Goal: Task Accomplishment & Management: Manage account settings

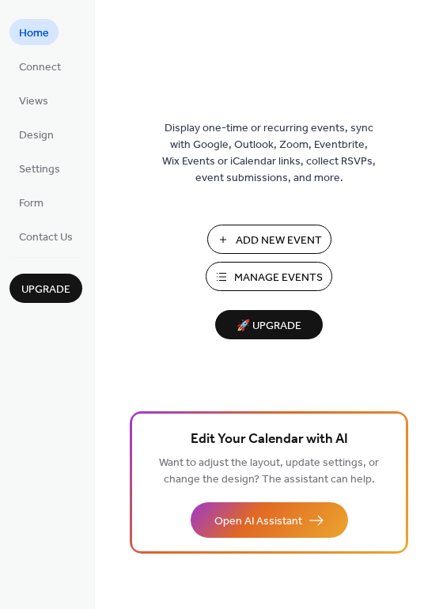
click at [271, 278] on span "Manage Events" at bounding box center [278, 278] width 89 height 17
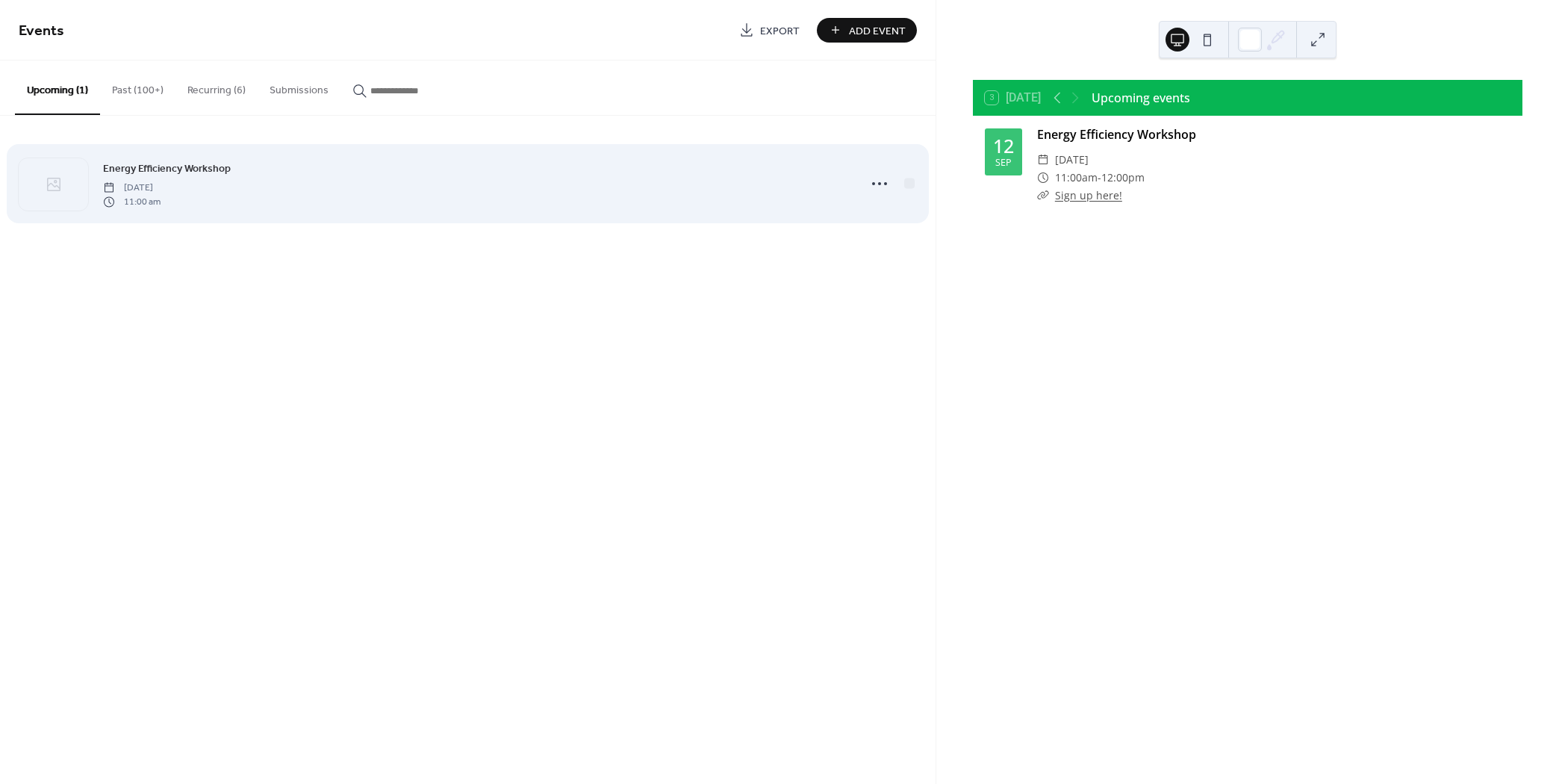
click at [655, 177] on div "Energy Efficiency Workshop [DATE] 11:00 am" at bounding box center [476, 183] width 746 height 48
click at [880, 180] on icon at bounding box center [880, 183] width 24 height 24
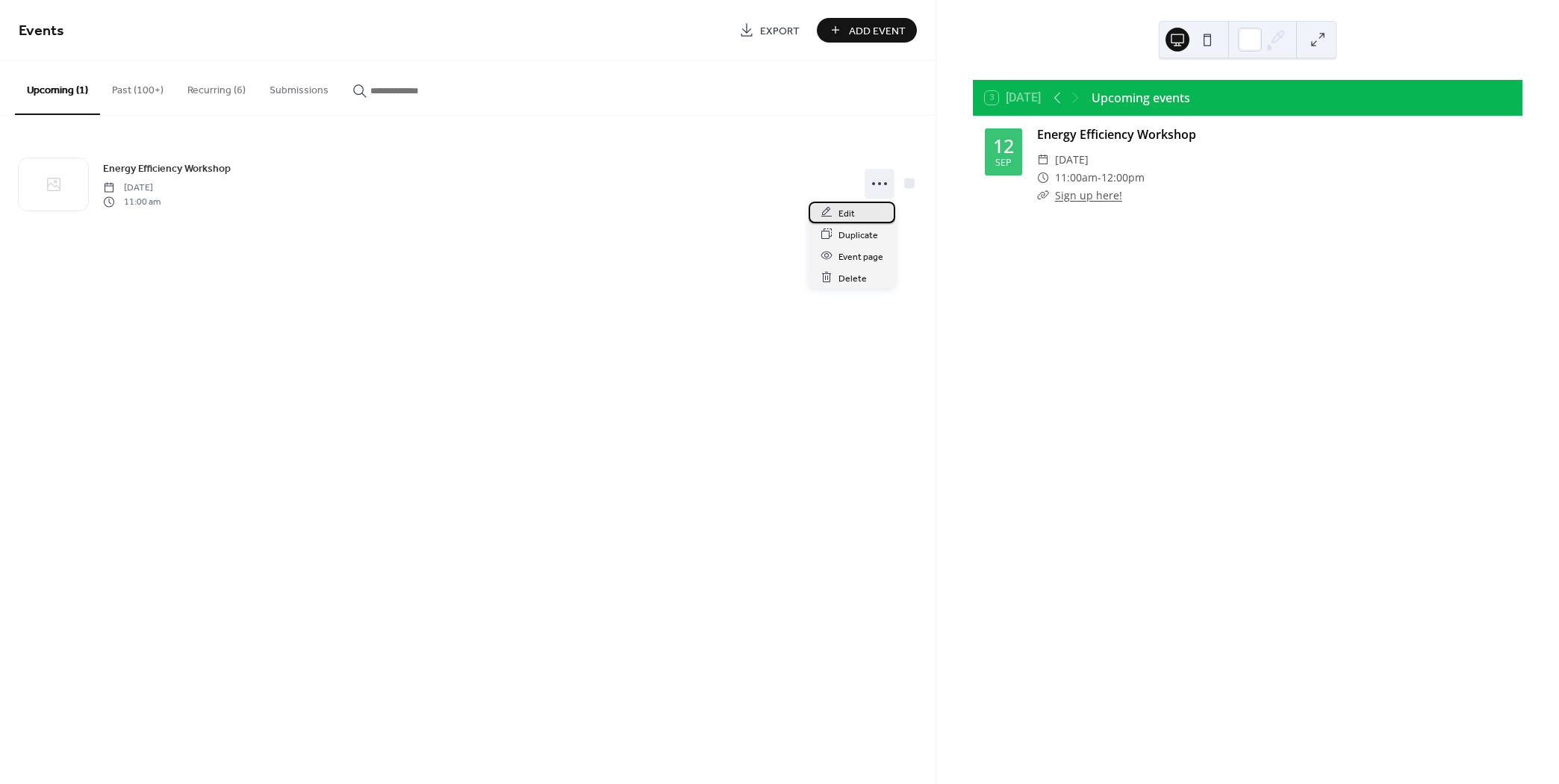
click at [876, 208] on div "Edit" at bounding box center [852, 212] width 87 height 22
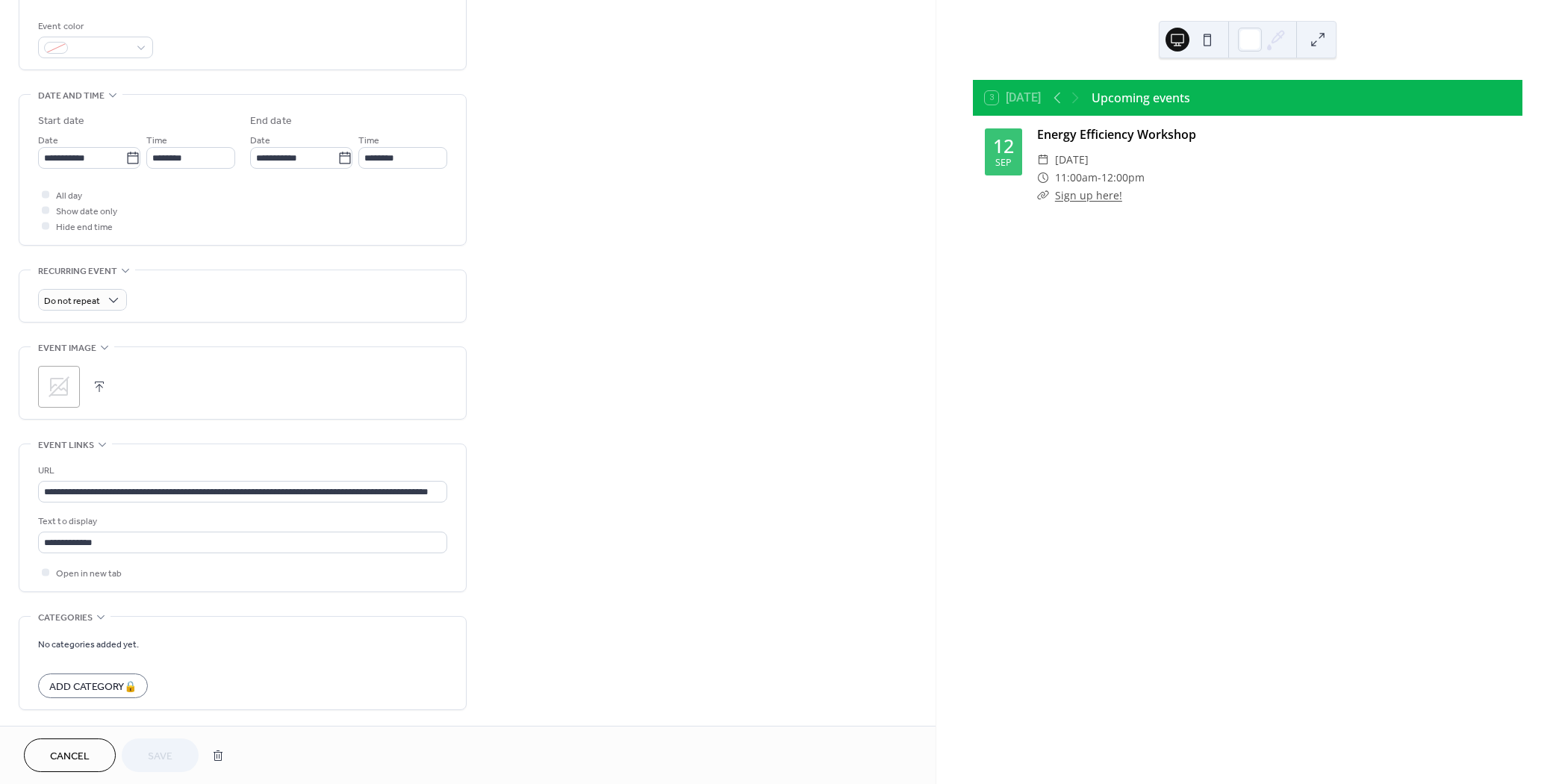
scroll to position [494, 0]
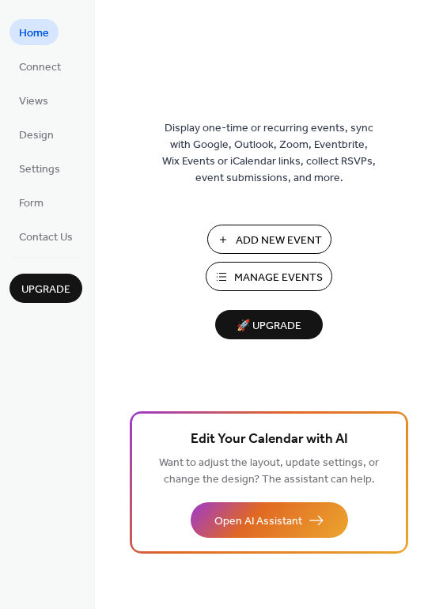
click at [267, 275] on span "Manage Events" at bounding box center [278, 278] width 89 height 17
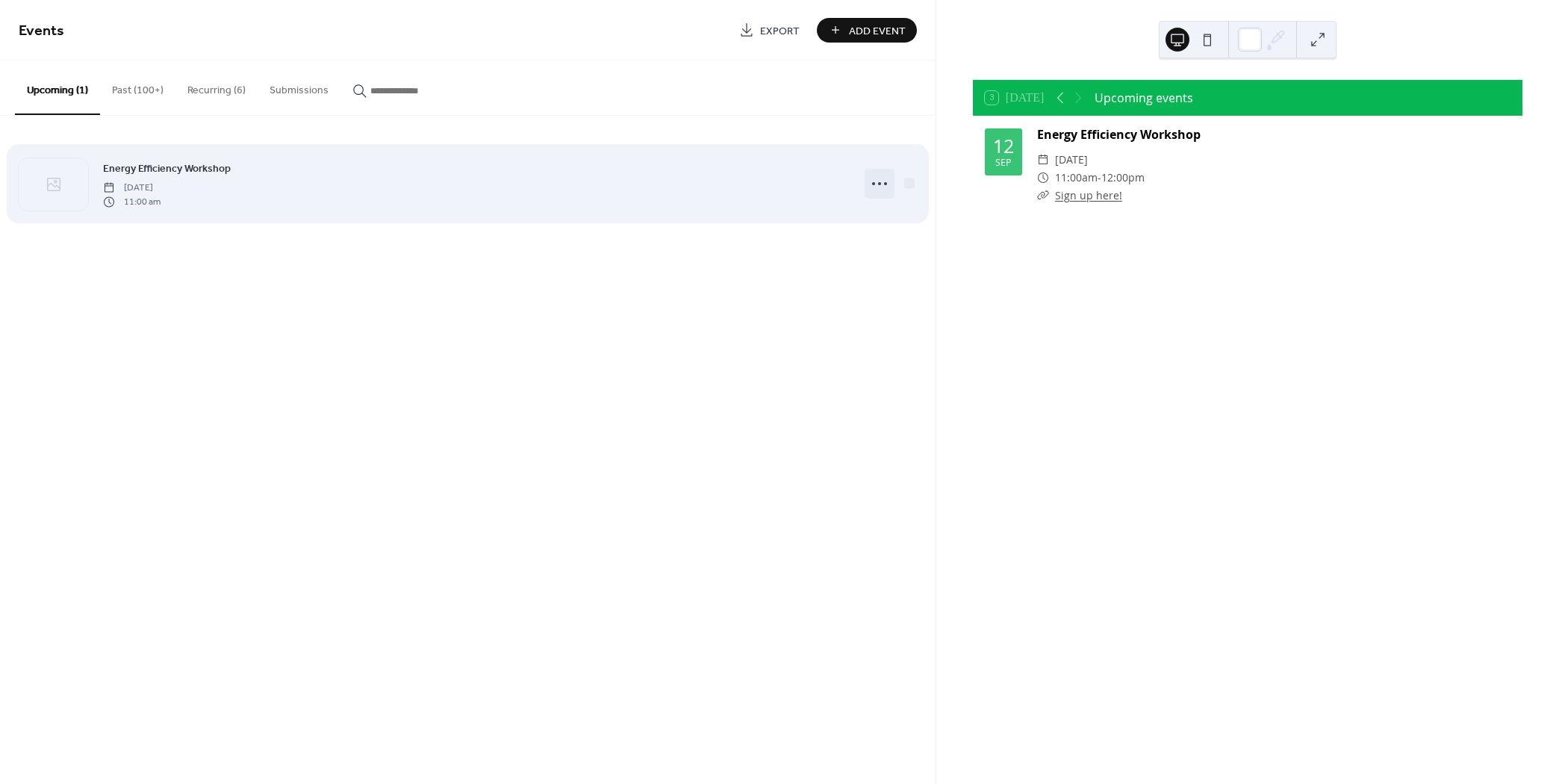
click at [872, 186] on icon at bounding box center [880, 183] width 24 height 24
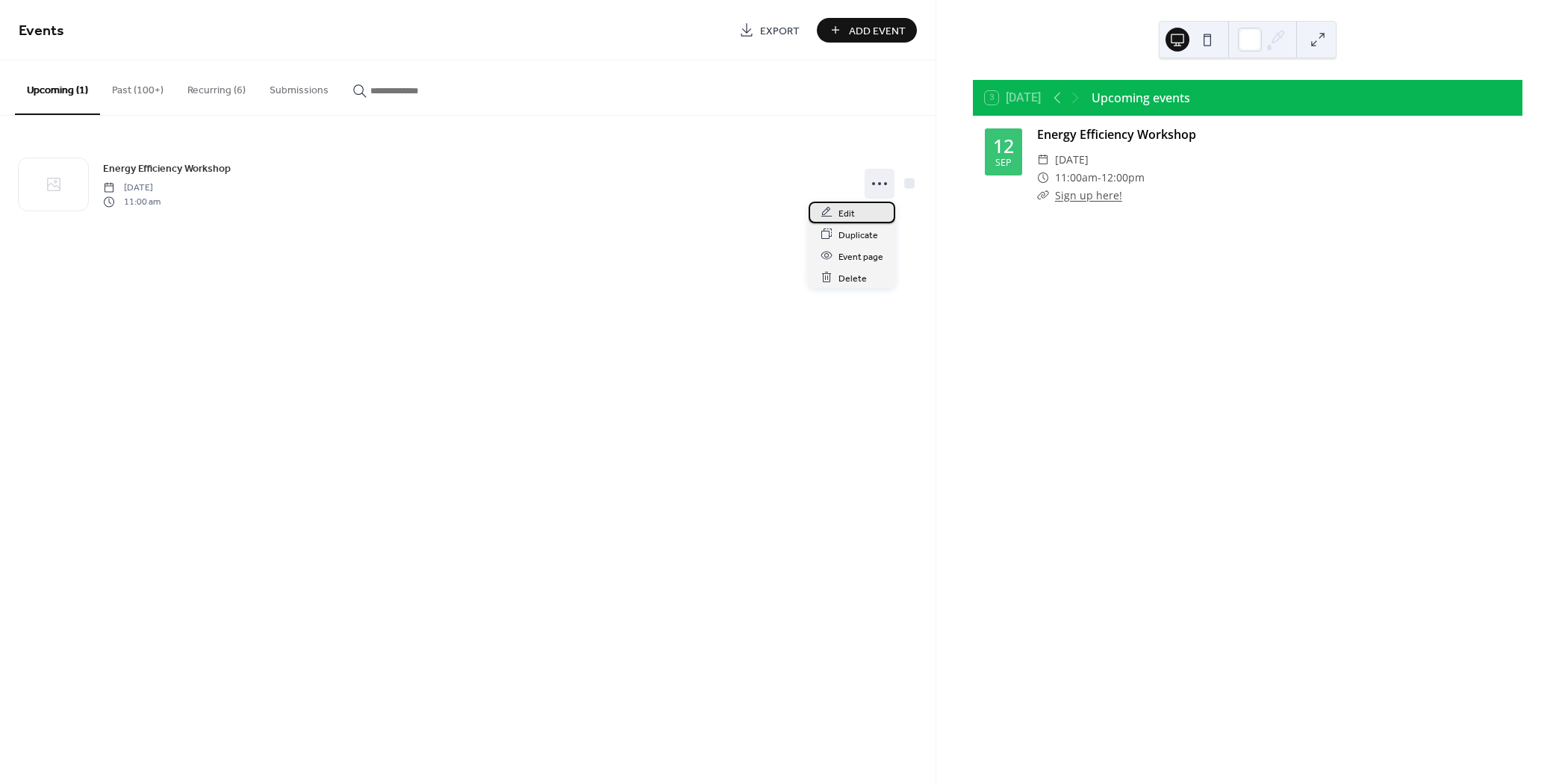
click at [865, 213] on div "Edit" at bounding box center [852, 212] width 87 height 22
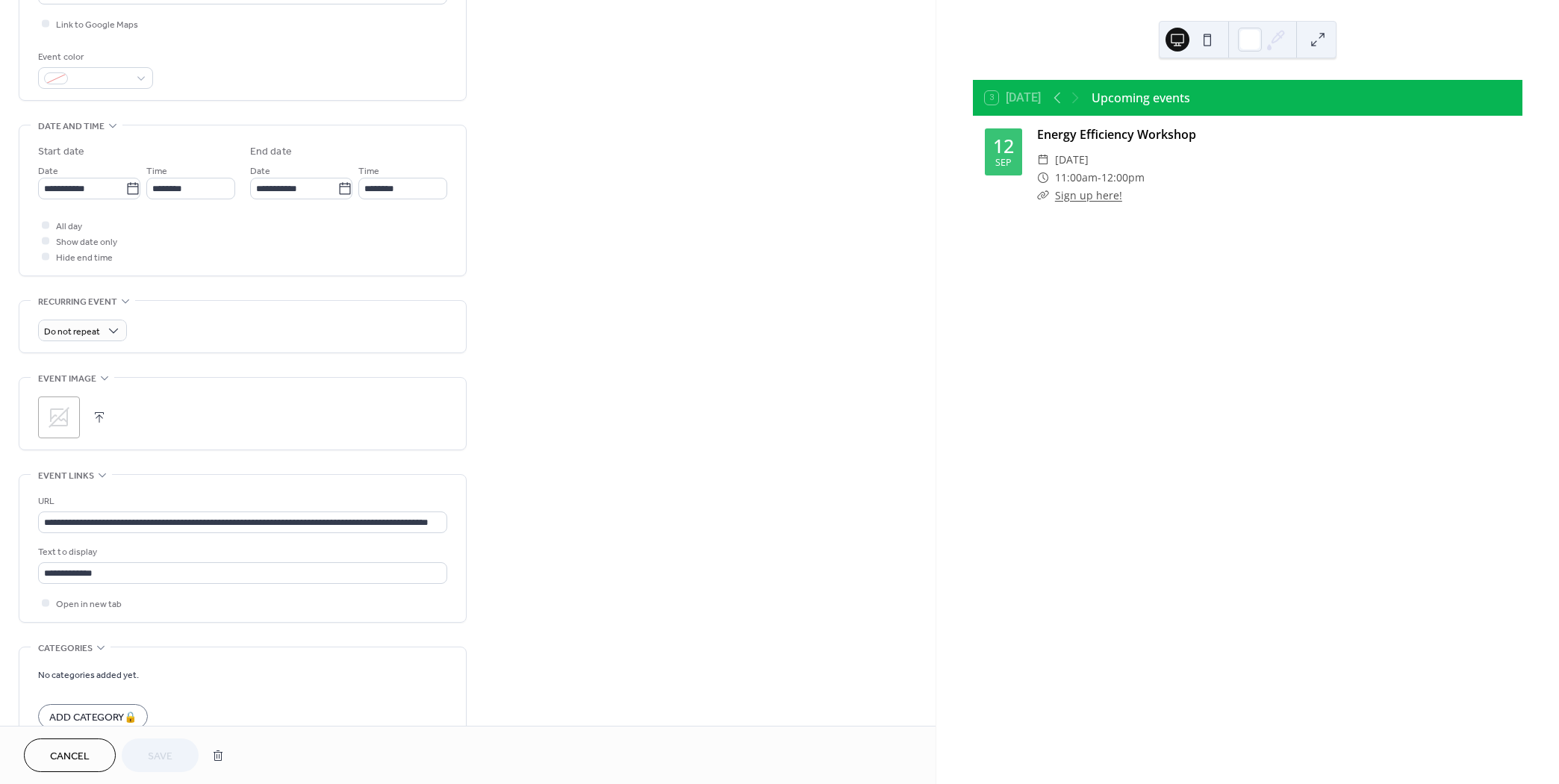
scroll to position [494, 0]
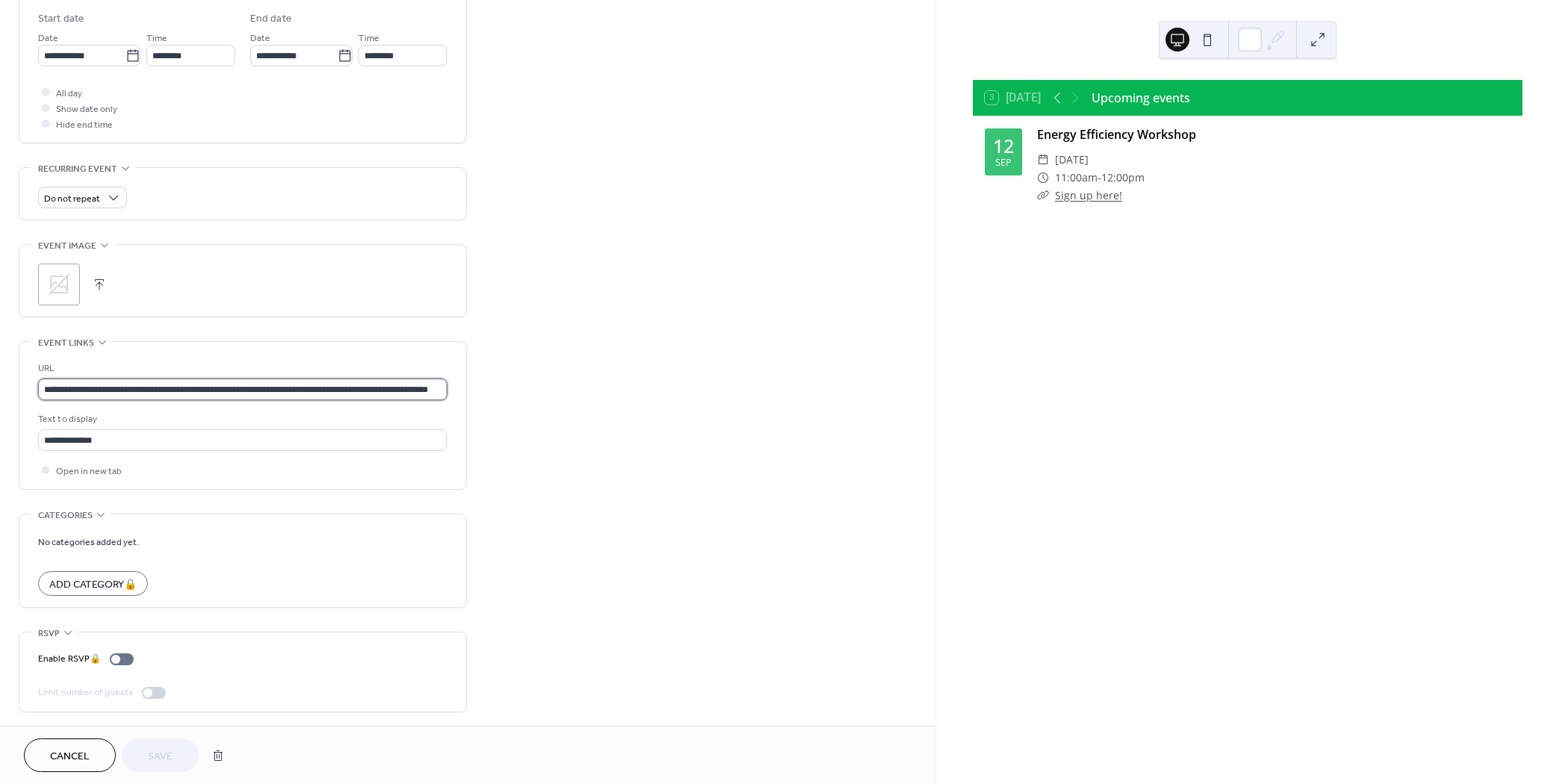
click at [178, 387] on input "**********" at bounding box center [243, 389] width 410 height 22
paste input "text"
type input "**********"
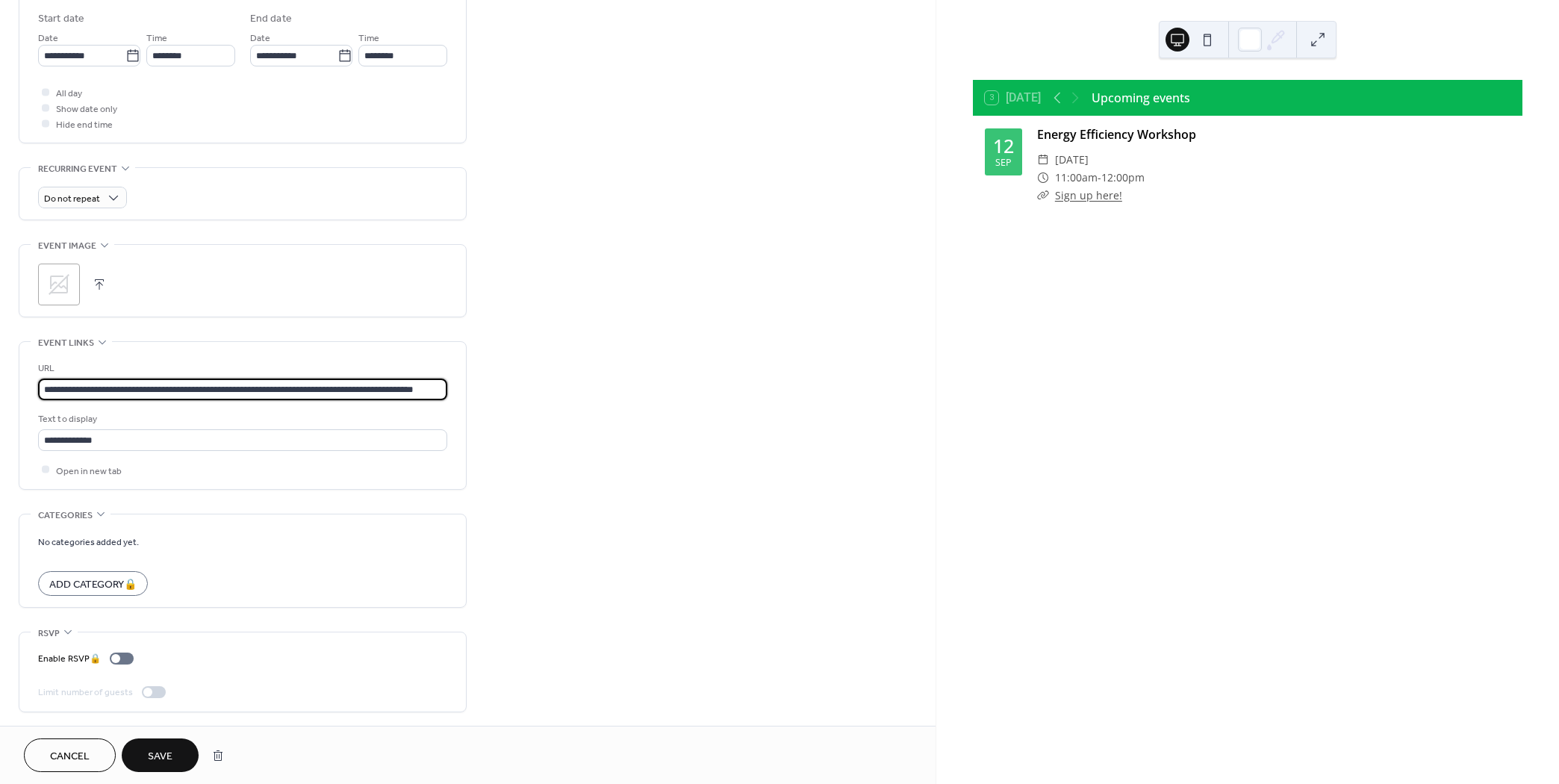
click at [159, 743] on button "Save" at bounding box center [160, 756] width 77 height 34
